Goal: Check status: Check status

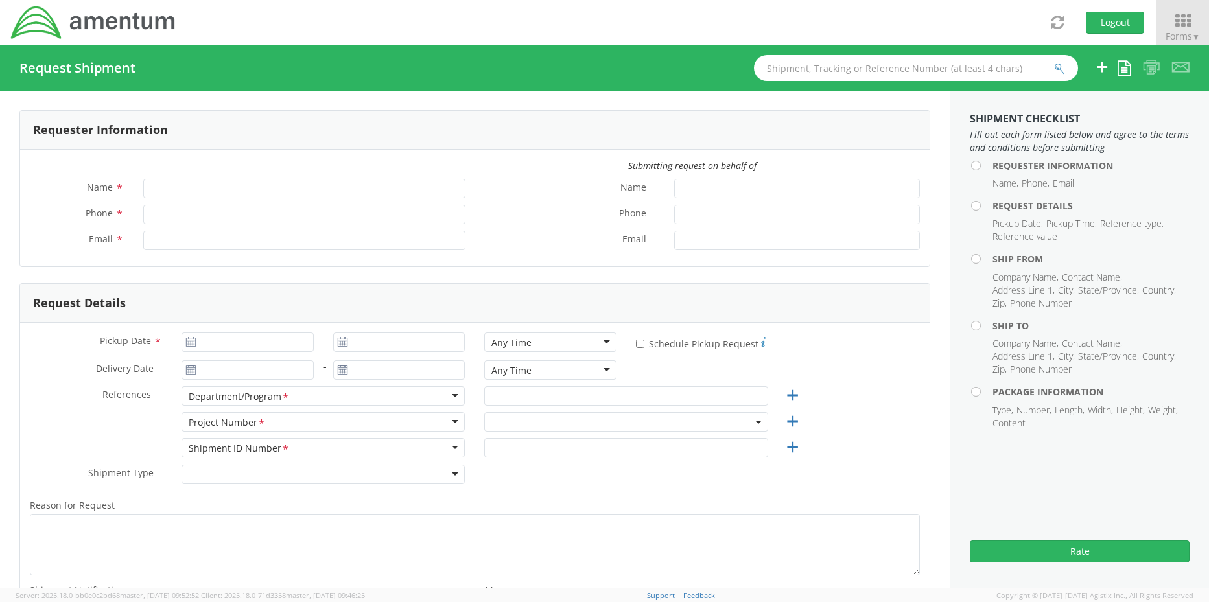
type input "Rebecca Thorstenson"
type input "+1-817-647-5013"
type input "rebecca.thorstenson@amentum.com"
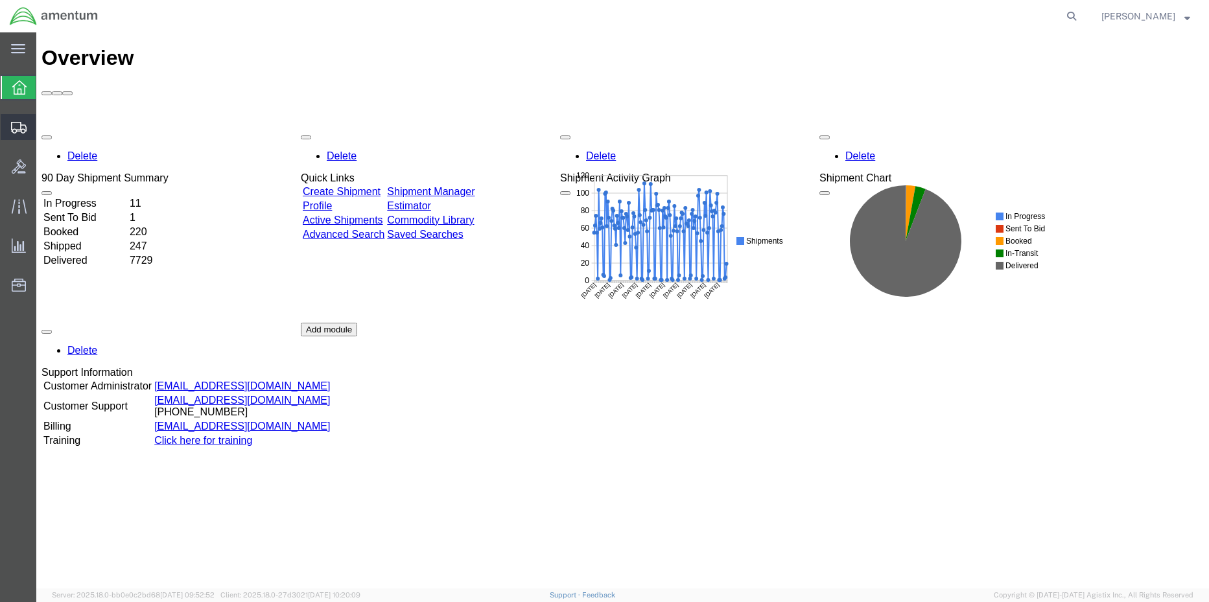
click at [0, 0] on span "Shipment Manager" at bounding box center [0, 0] width 0 height 0
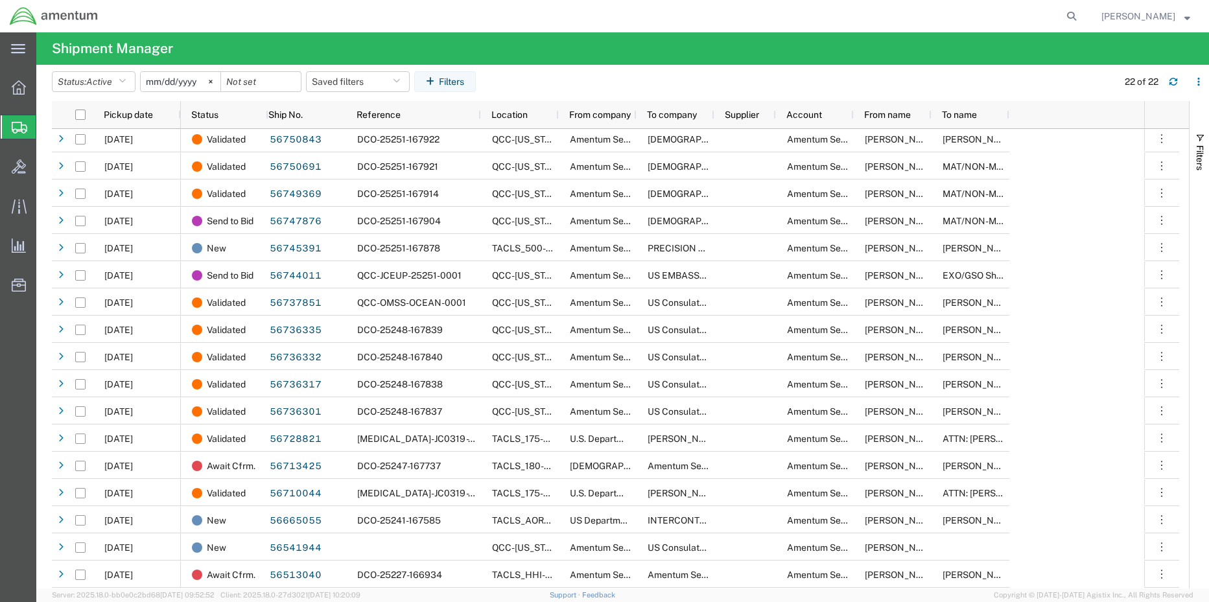
scroll to position [139, 0]
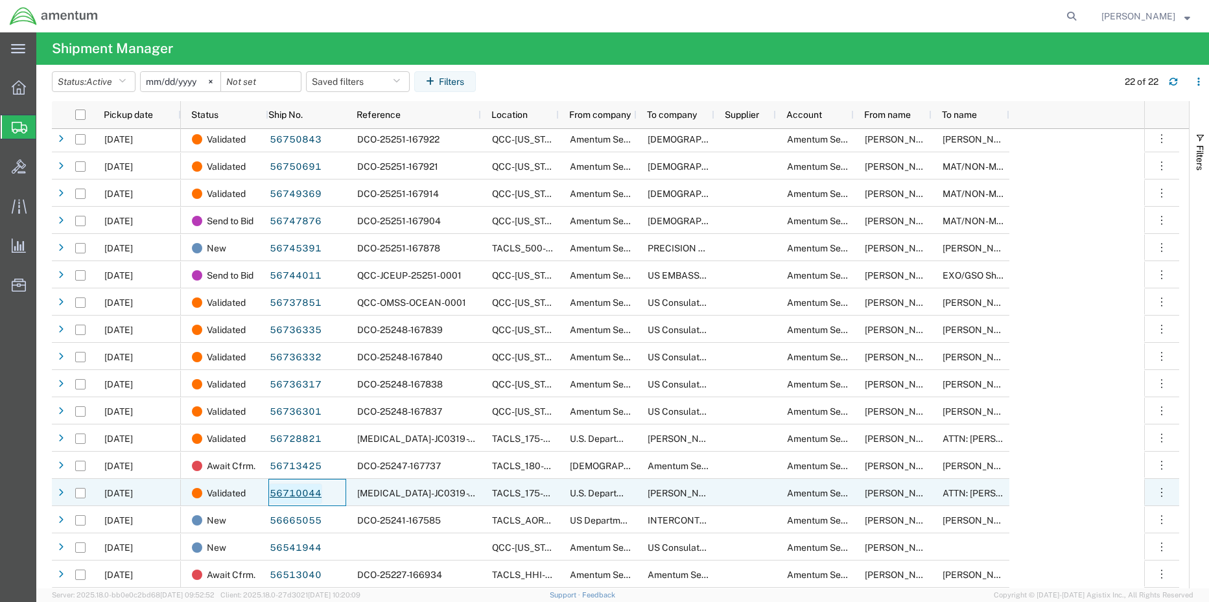
click at [299, 491] on link "56710044" at bounding box center [295, 494] width 53 height 21
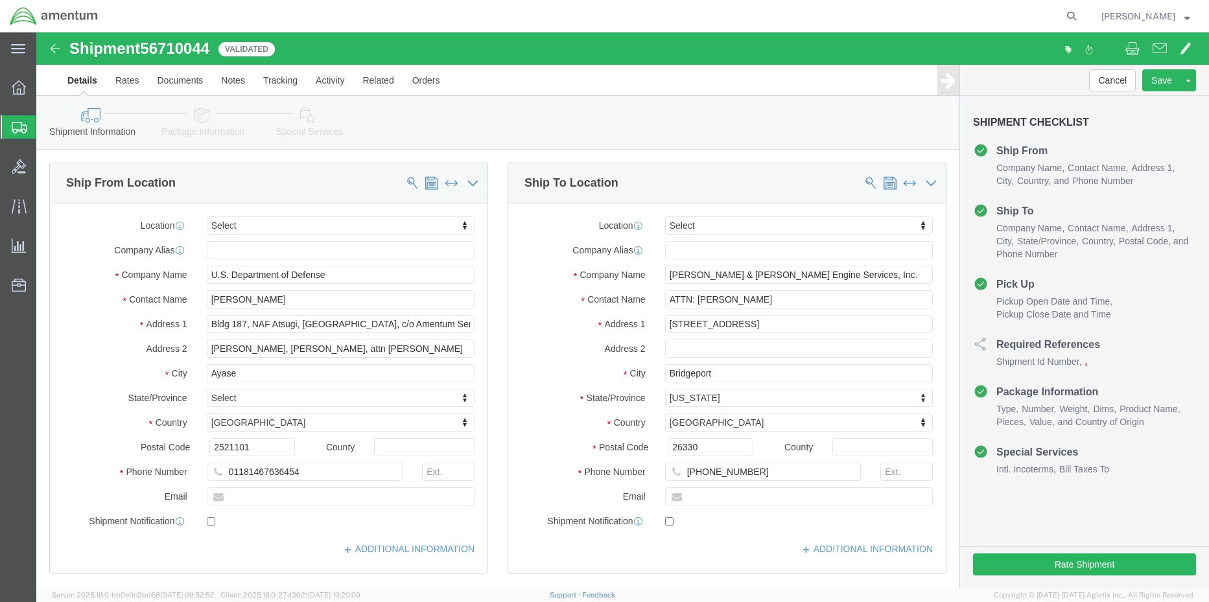
select select
click icon
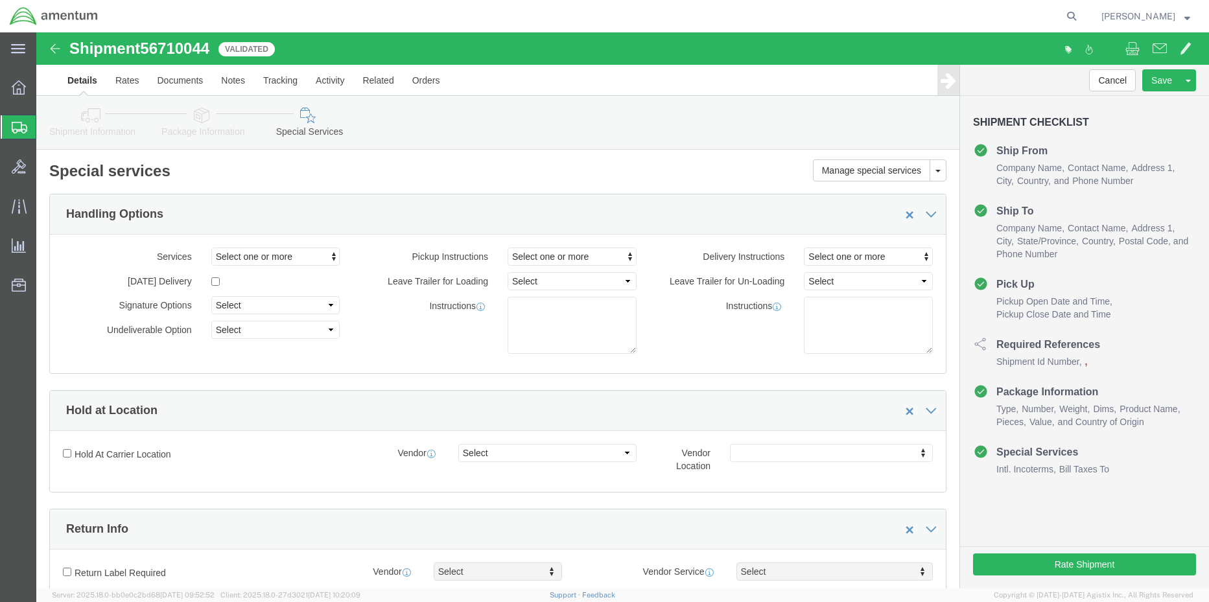
click icon
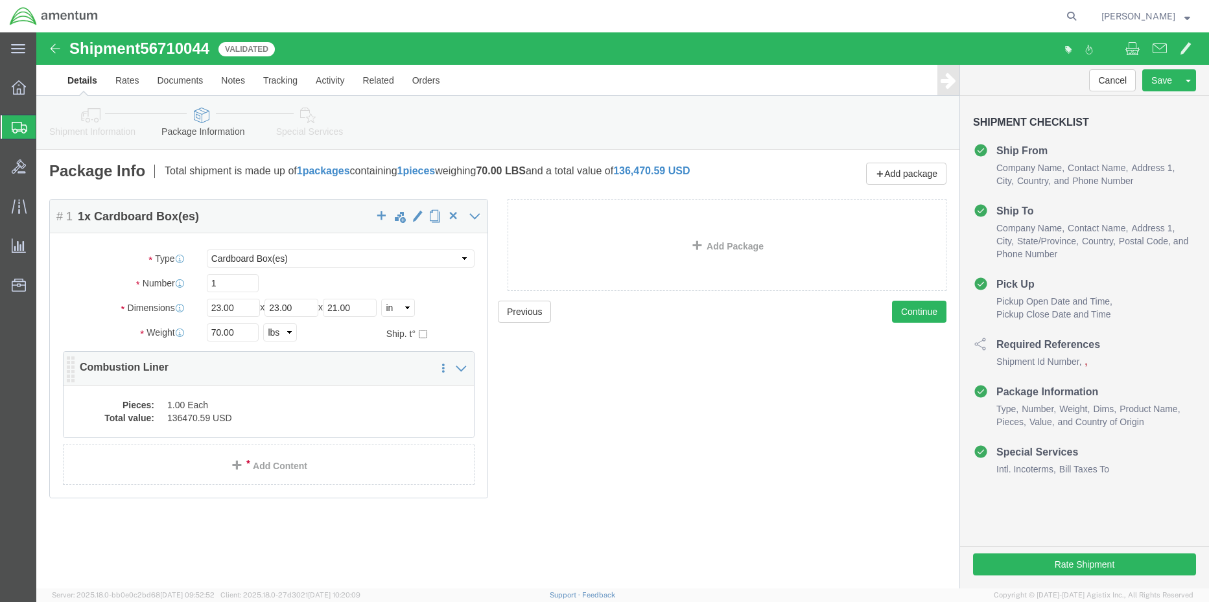
click dd "1.00 Each"
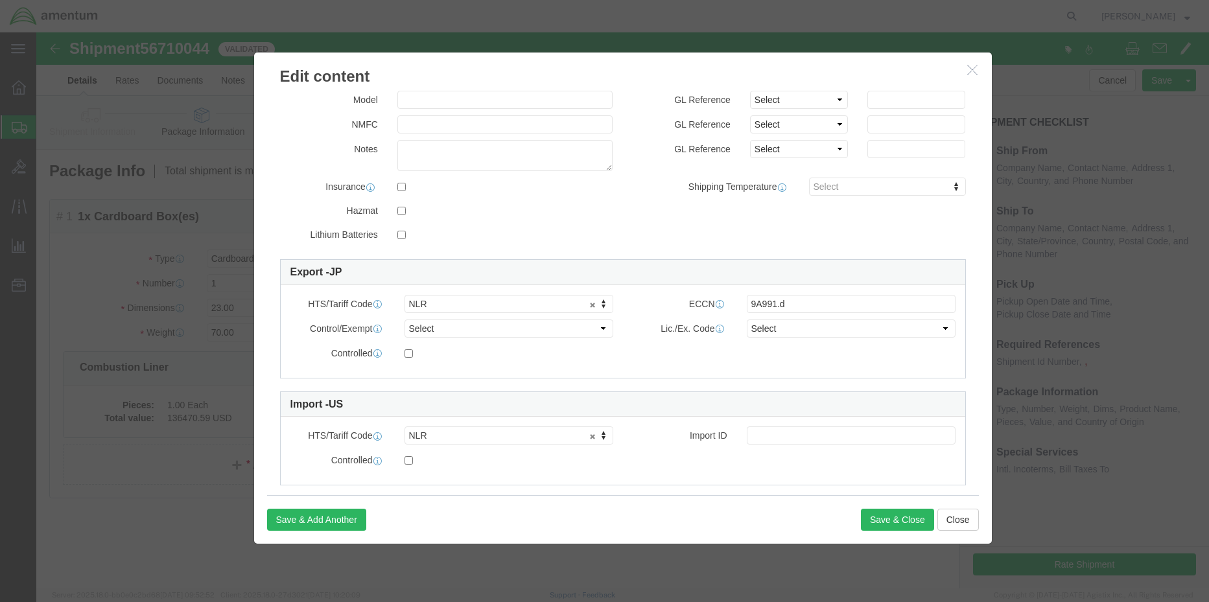
scroll to position [212, 0]
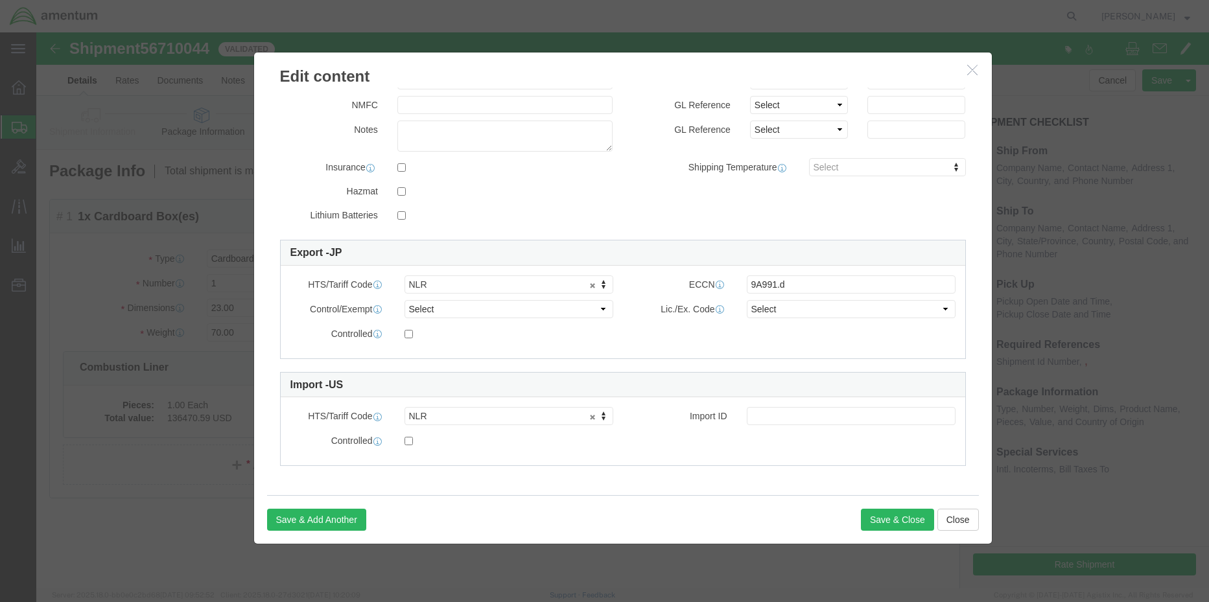
click link "NLR"
click button "Close"
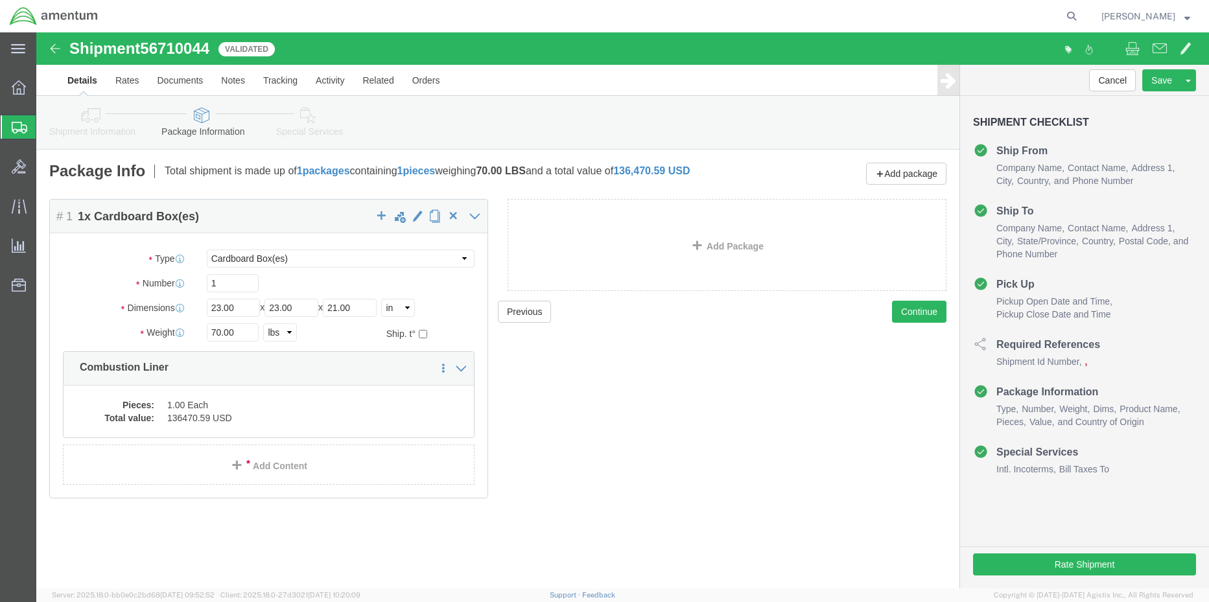
click span "56710044"
copy span "56710044"
click at [1063, 16] on icon at bounding box center [1072, 16] width 18 height 18
click at [832, 14] on input "search" at bounding box center [865, 16] width 394 height 31
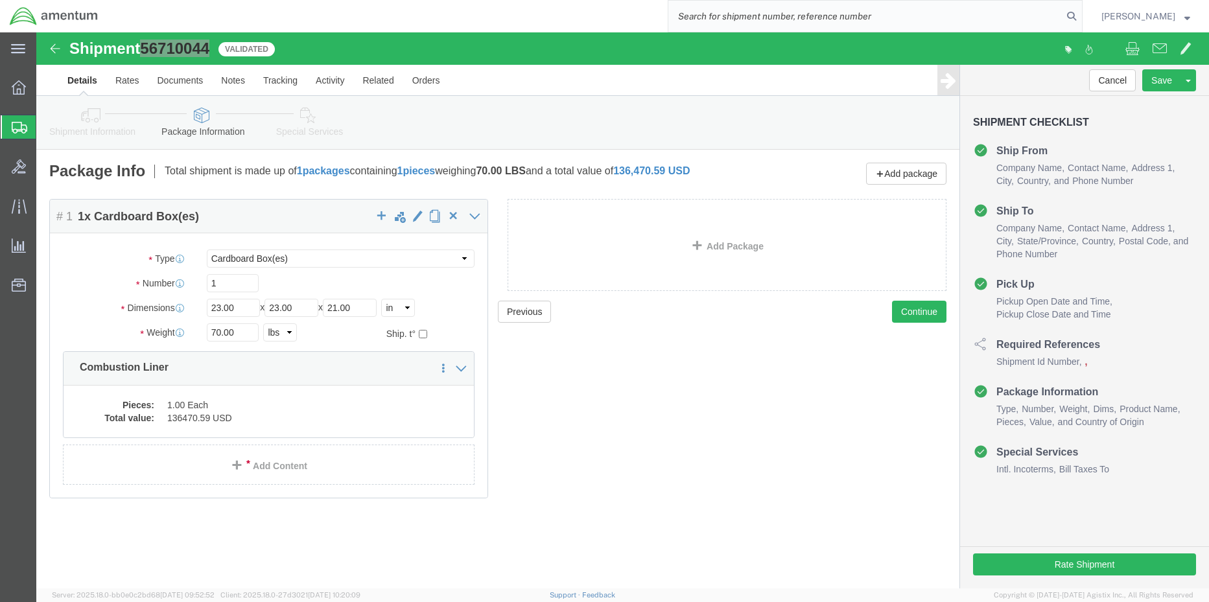
paste input "56662473"
type input "56662473"
